Goal: Information Seeking & Learning: Learn about a topic

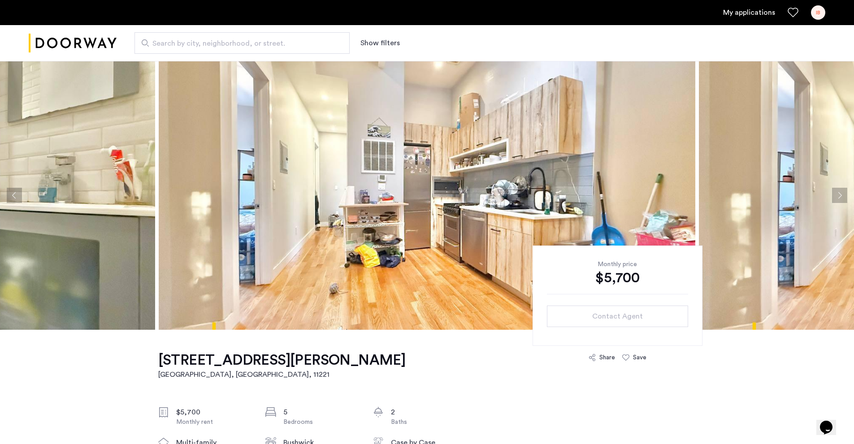
click at [834, 196] on button "Next apartment" at bounding box center [839, 195] width 15 height 15
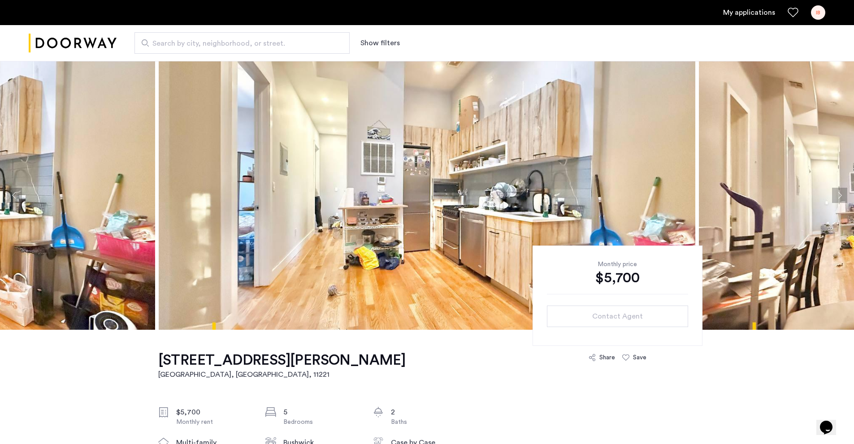
click at [834, 196] on button "Next apartment" at bounding box center [839, 195] width 15 height 15
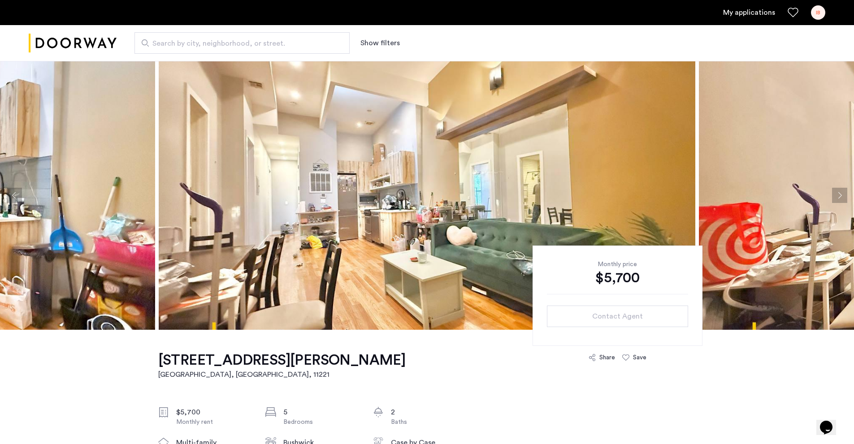
click at [834, 196] on button "Next apartment" at bounding box center [839, 195] width 15 height 15
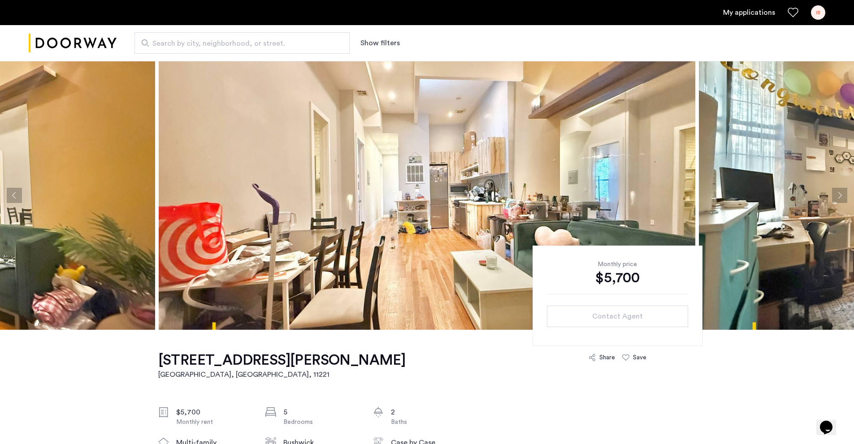
click at [834, 196] on button "Next apartment" at bounding box center [839, 195] width 15 height 15
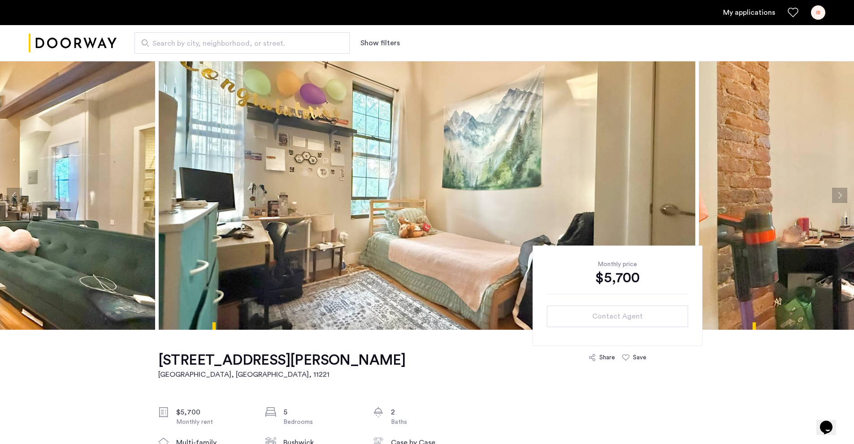
click at [834, 196] on button "Next apartment" at bounding box center [839, 195] width 15 height 15
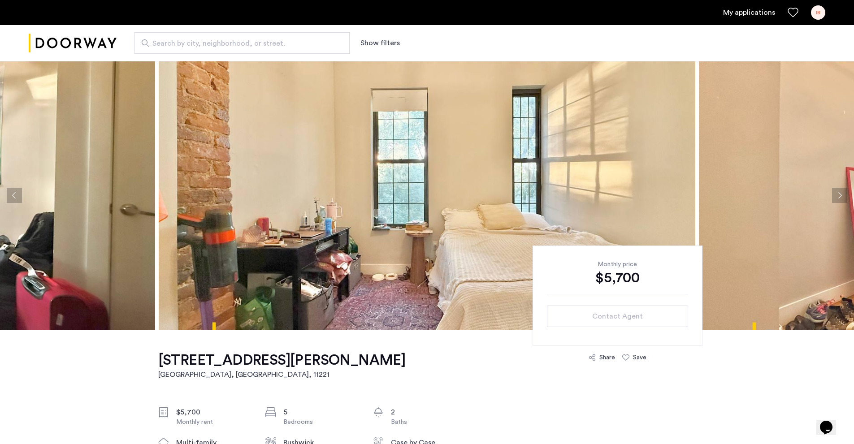
click at [834, 196] on button "Next apartment" at bounding box center [839, 195] width 15 height 15
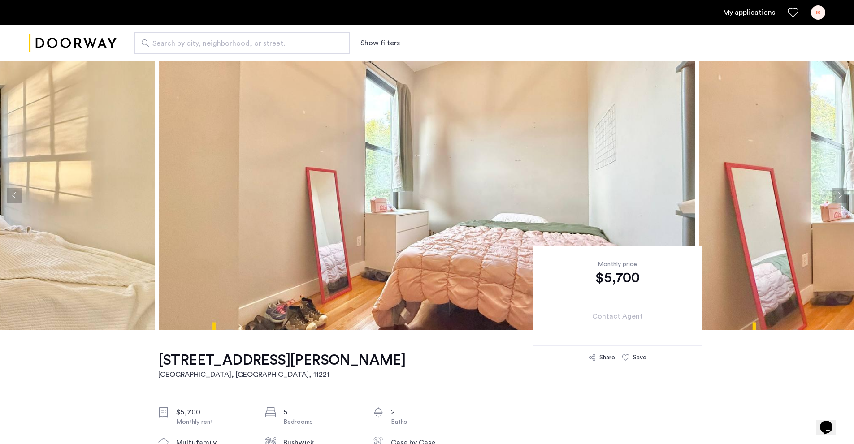
click at [834, 196] on button "Next apartment" at bounding box center [839, 195] width 15 height 15
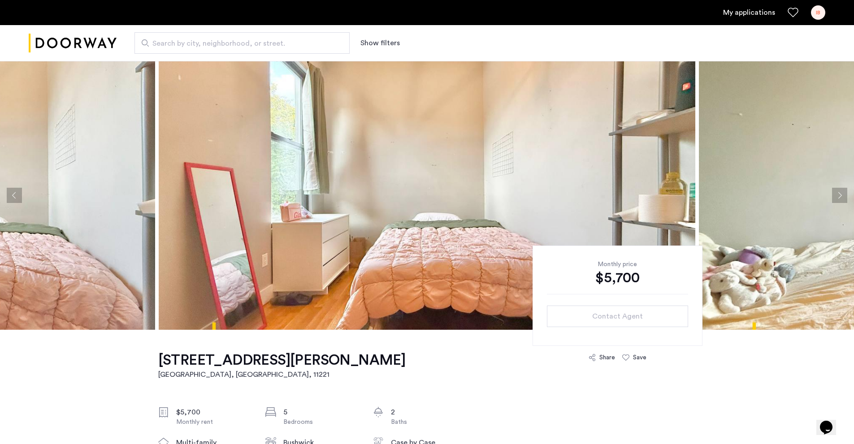
click at [834, 196] on button "Next apartment" at bounding box center [839, 195] width 15 height 15
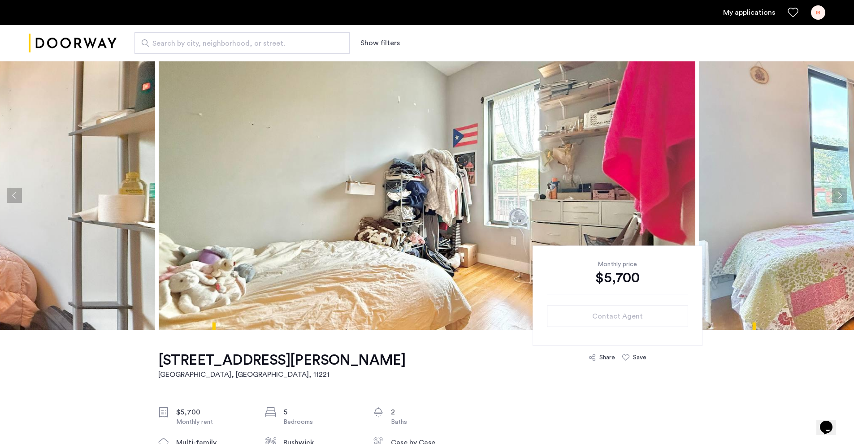
click at [834, 196] on button "Next apartment" at bounding box center [839, 195] width 15 height 15
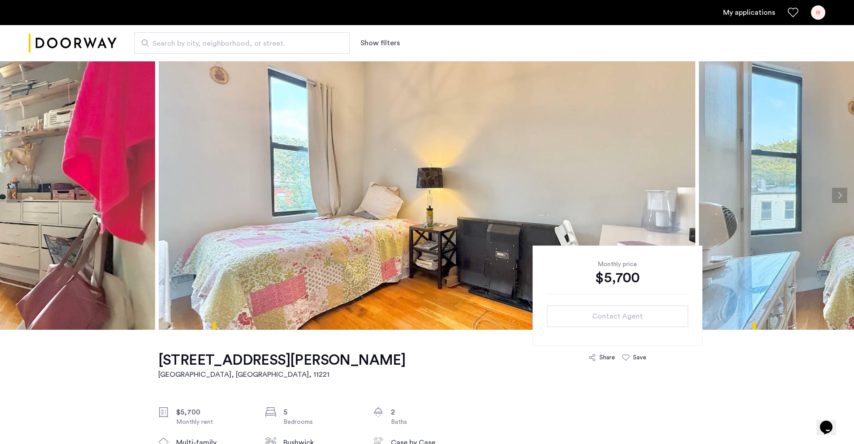
click at [834, 196] on button "Next apartment" at bounding box center [839, 195] width 15 height 15
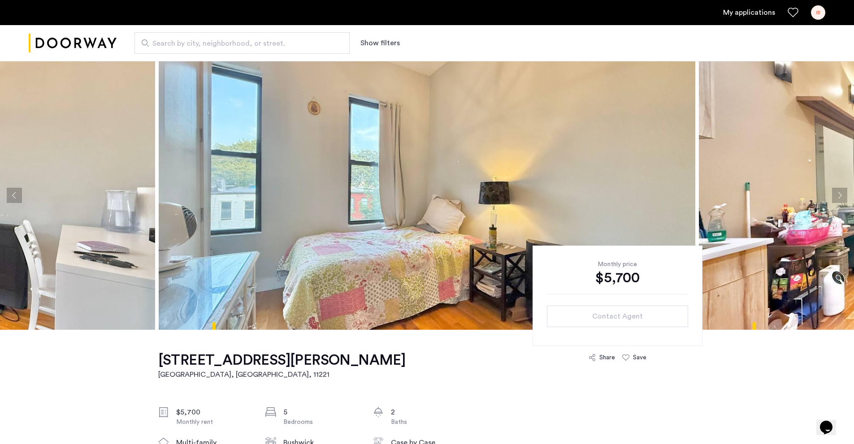
click at [834, 196] on button "Next apartment" at bounding box center [839, 195] width 15 height 15
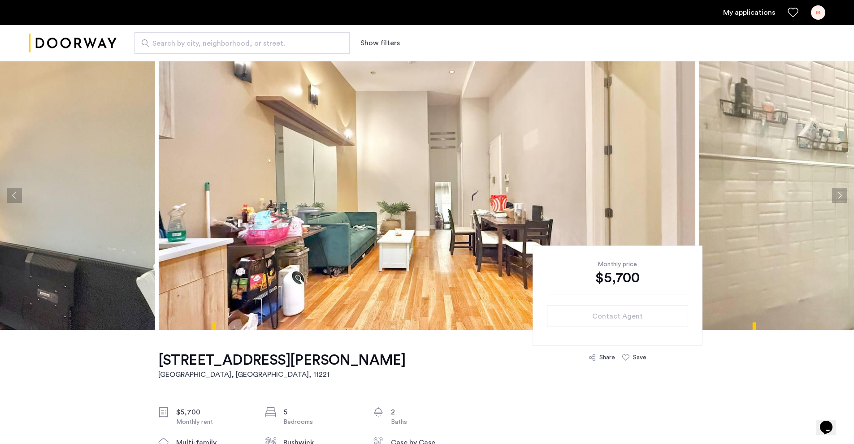
click at [834, 196] on button "Next apartment" at bounding box center [839, 195] width 15 height 15
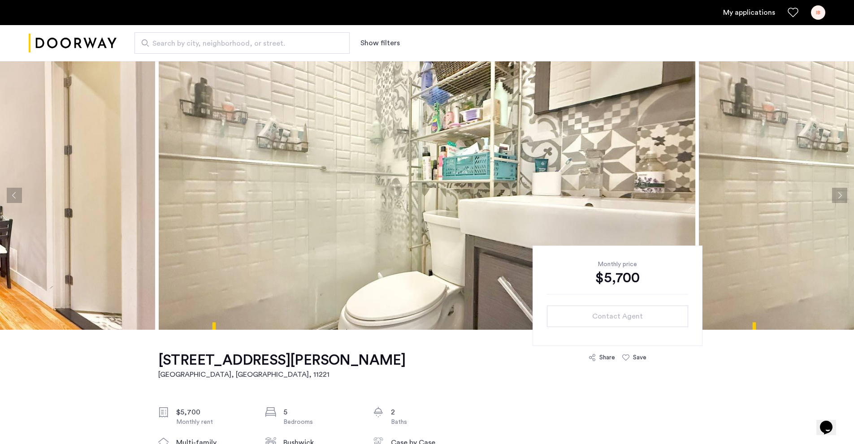
click at [832, 197] on button "Next apartment" at bounding box center [839, 195] width 15 height 15
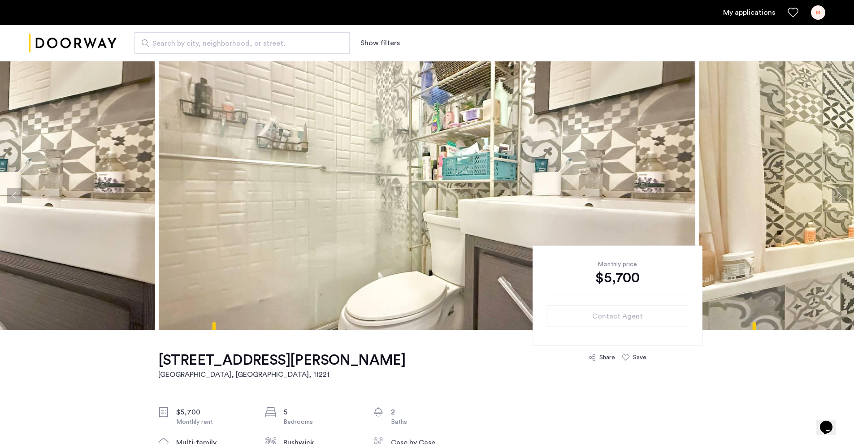
click at [832, 197] on button "Next apartment" at bounding box center [839, 195] width 15 height 15
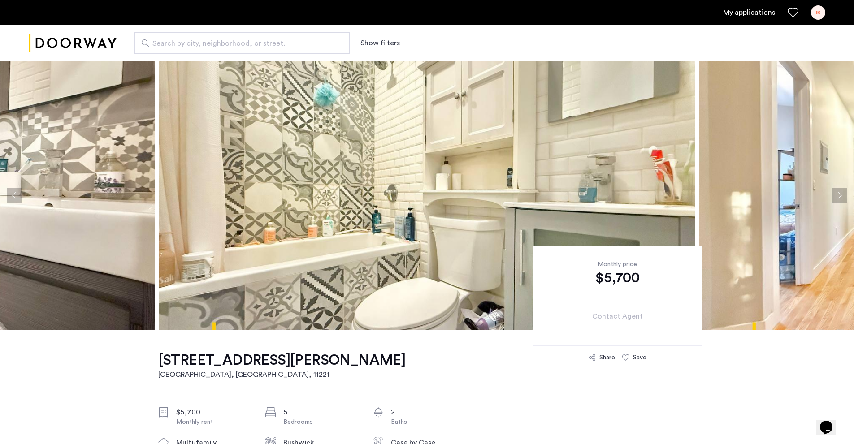
click at [832, 197] on button "Next apartment" at bounding box center [839, 195] width 15 height 15
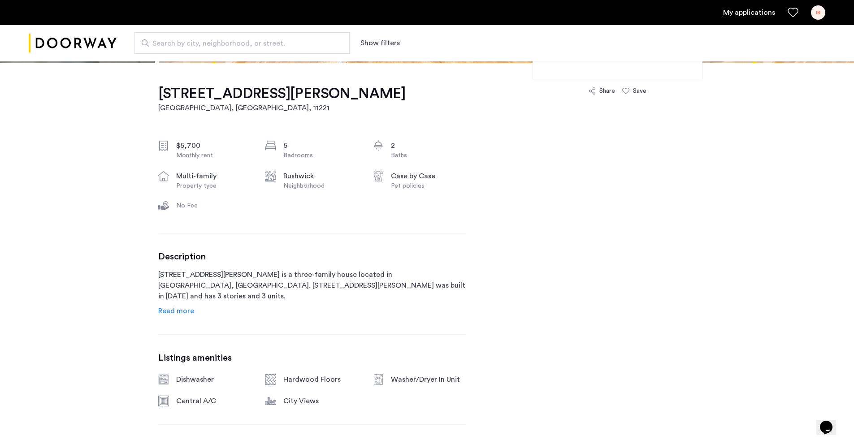
scroll to position [269, 0]
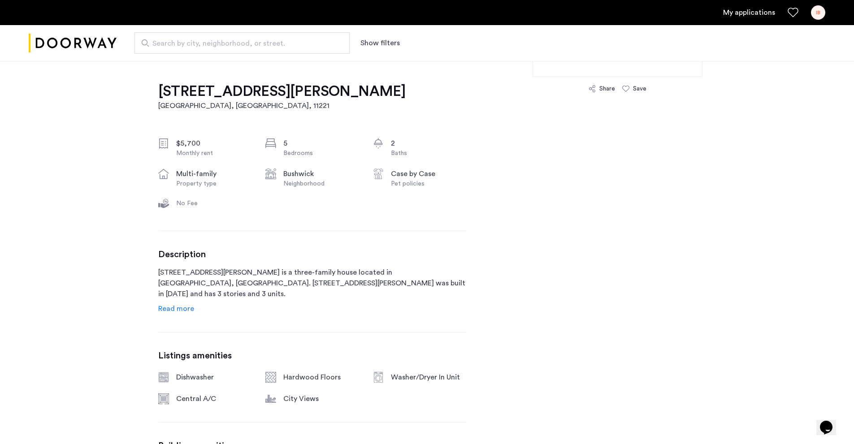
click at [177, 309] on span "Read more" at bounding box center [176, 308] width 36 height 7
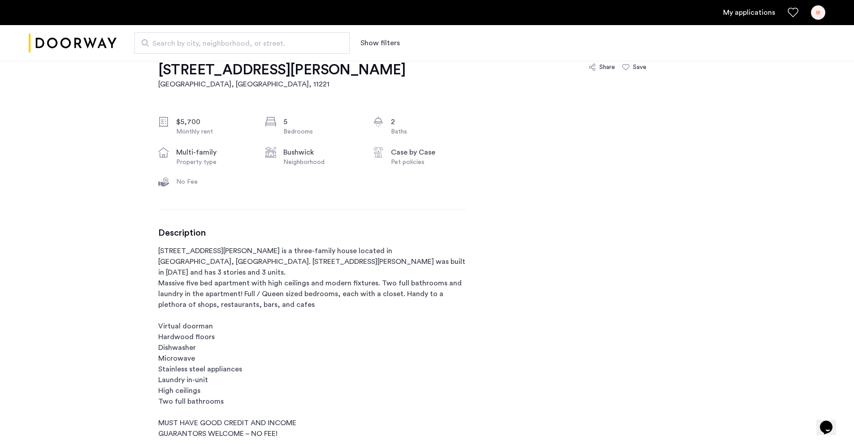
scroll to position [314, 0]
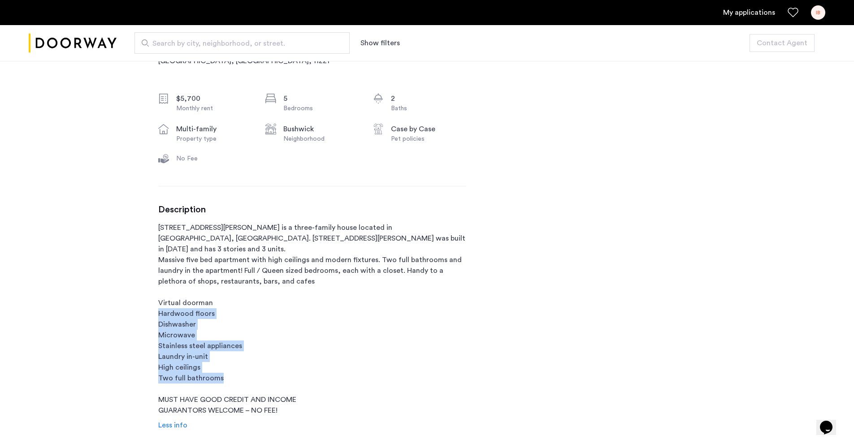
drag, startPoint x: 208, startPoint y: 370, endPoint x: 153, endPoint y: 300, distance: 88.8
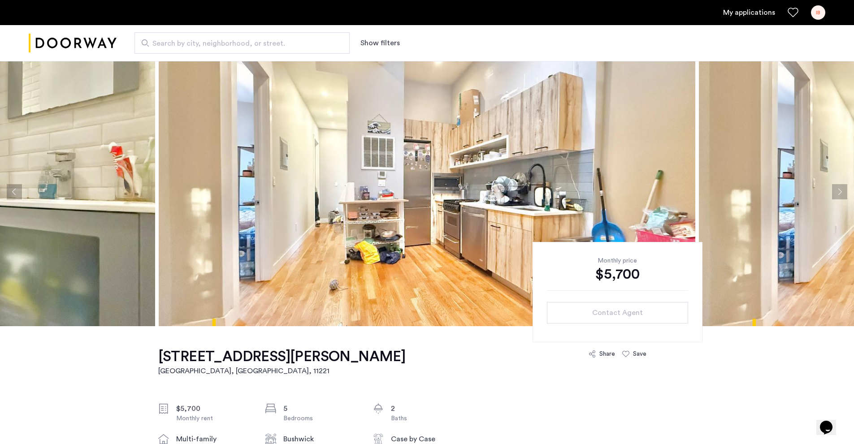
scroll to position [0, 0]
